Goal: Task Accomplishment & Management: Use online tool/utility

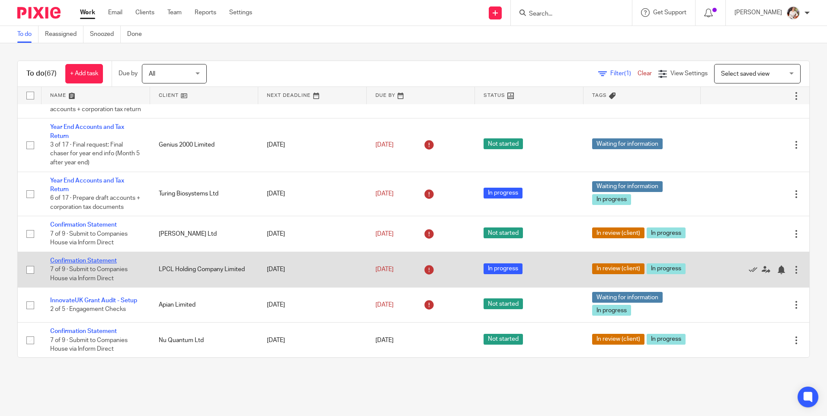
scroll to position [43, 0]
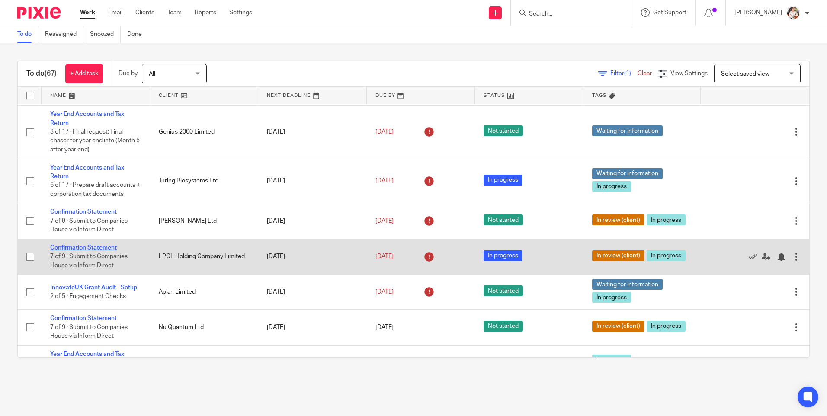
click at [105, 251] on link "Confirmation Statement" at bounding box center [83, 248] width 67 height 6
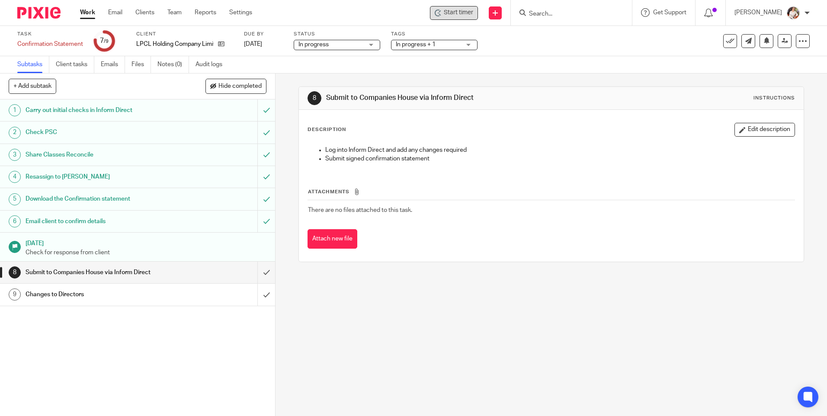
click at [458, 18] on div "Start timer" at bounding box center [454, 13] width 48 height 14
click at [451, 10] on span "Start timer" at bounding box center [458, 12] width 29 height 9
click at [466, 17] on span "Start timer" at bounding box center [458, 12] width 29 height 9
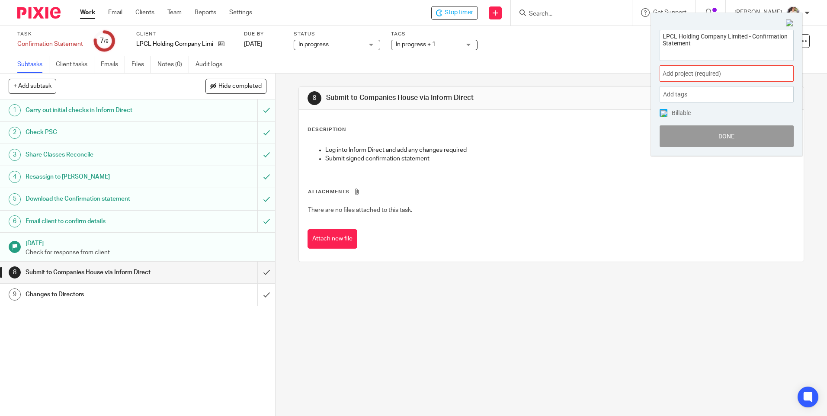
click at [752, 73] on span "Add project (required) :" at bounding box center [716, 73] width 109 height 9
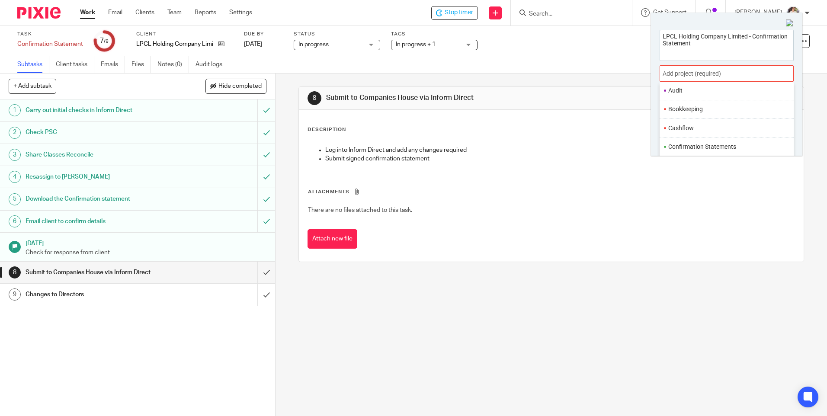
scroll to position [86, 0]
click at [707, 128] on li "Confirmation Statements" at bounding box center [724, 125] width 113 height 9
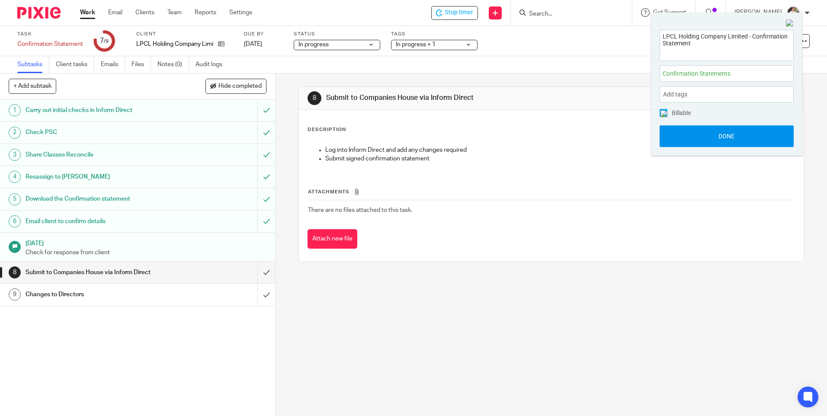
click at [706, 135] on button "Done" at bounding box center [726, 136] width 134 height 22
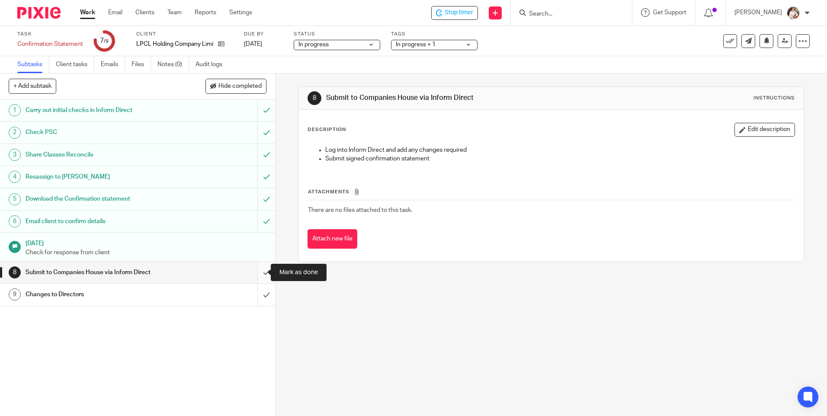
click at [257, 275] on input "submit" at bounding box center [137, 273] width 275 height 22
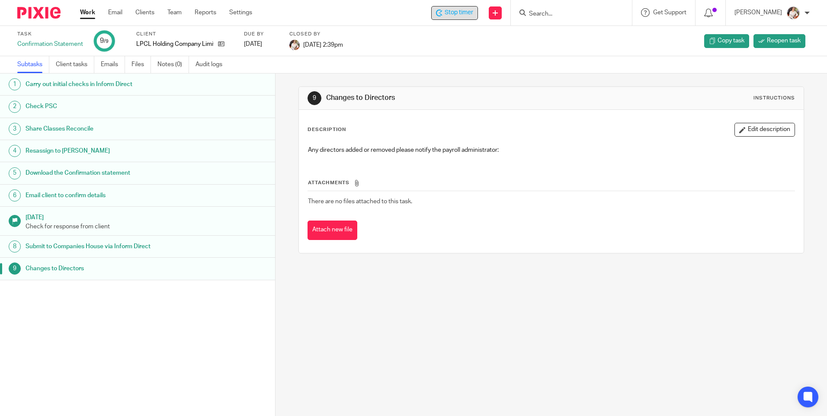
click at [460, 17] on div "Stop timer" at bounding box center [454, 13] width 47 height 14
click at [88, 13] on link "Work" at bounding box center [87, 12] width 15 height 9
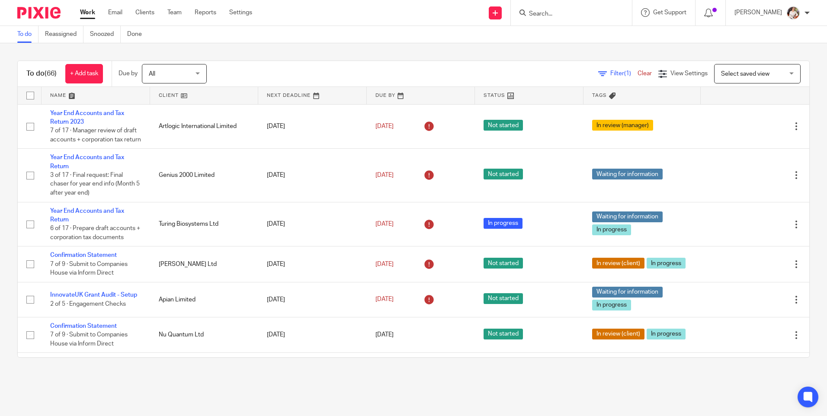
click at [549, 10] on input "Search" at bounding box center [567, 14] width 78 height 8
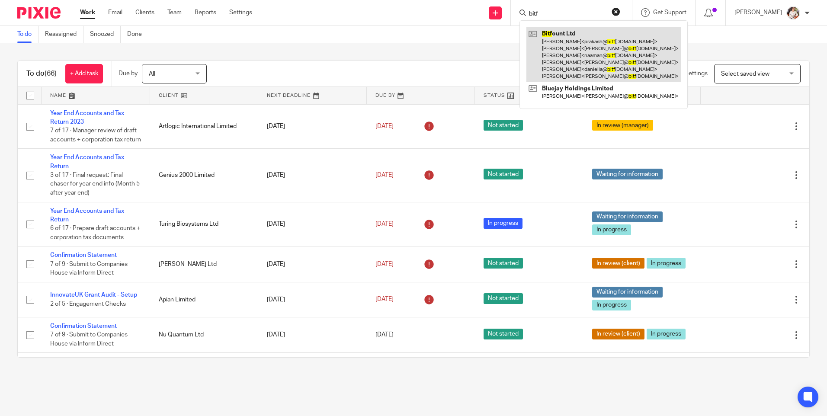
type input "bitf"
click at [560, 35] on link at bounding box center [603, 54] width 154 height 55
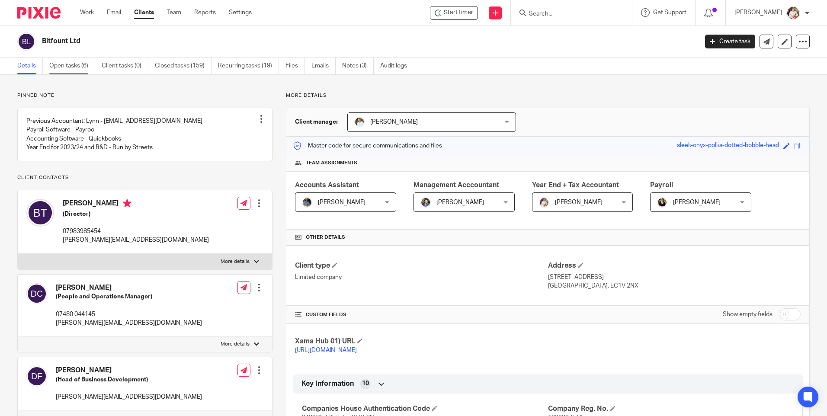
click at [72, 66] on link "Open tasks (6)" at bounding box center [72, 65] width 46 height 17
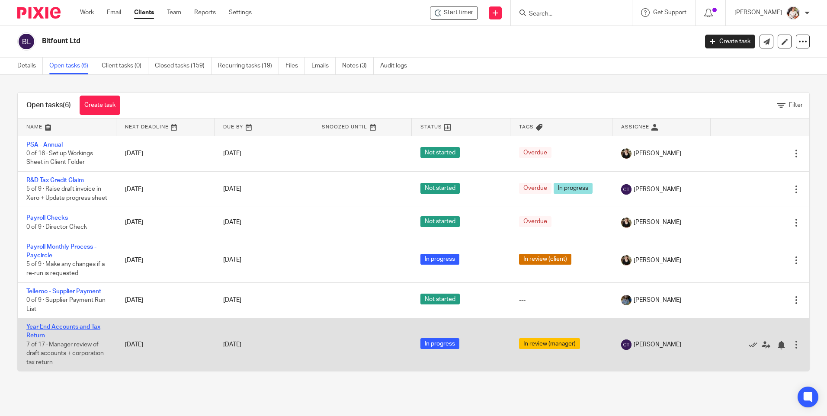
click at [77, 333] on link "Year End Accounts and Tax Return" at bounding box center [63, 331] width 74 height 15
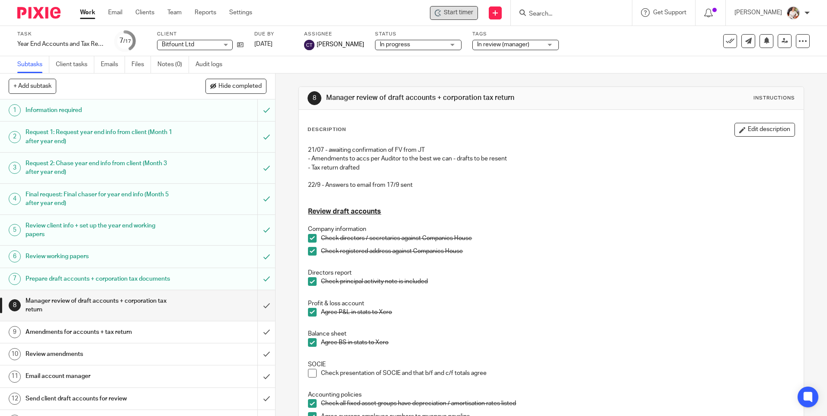
click at [463, 11] on span "Start timer" at bounding box center [458, 12] width 29 height 9
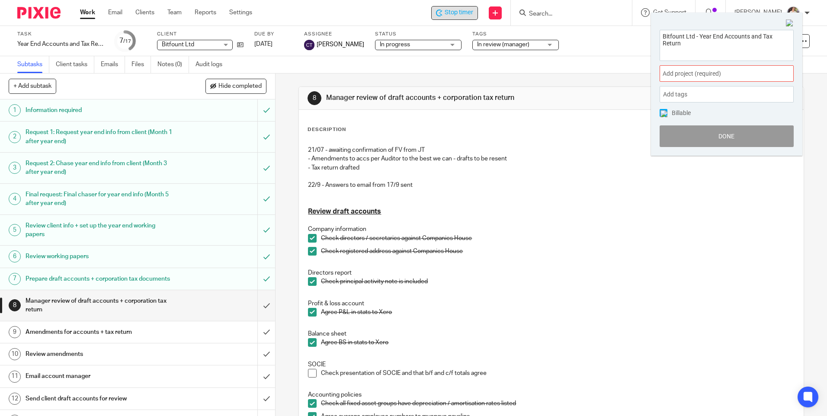
click at [768, 74] on span "Add project (required) :" at bounding box center [716, 73] width 109 height 9
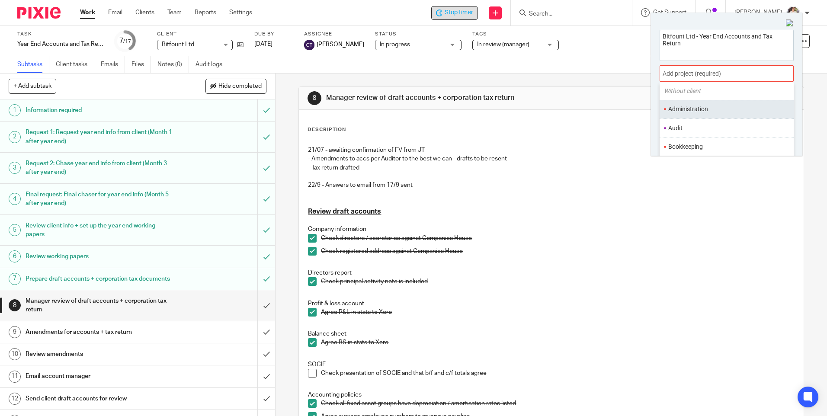
scroll to position [43, 0]
click at [718, 114] on li "Audit" at bounding box center [724, 113] width 113 height 9
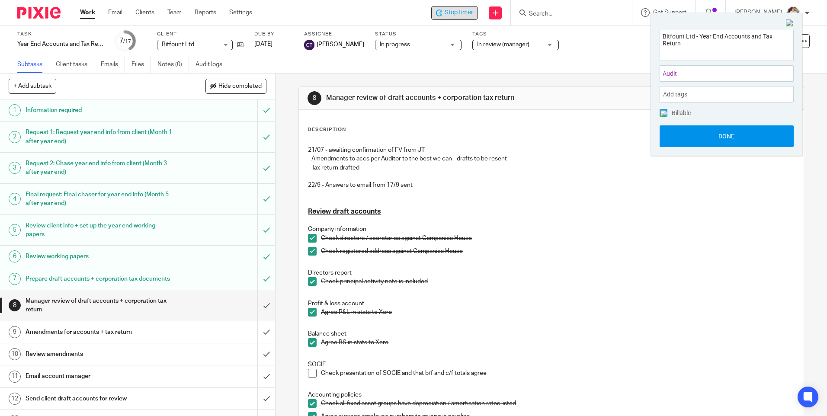
click at [715, 129] on button "Done" at bounding box center [726, 136] width 134 height 22
